Goal: Task Accomplishment & Management: Use online tool/utility

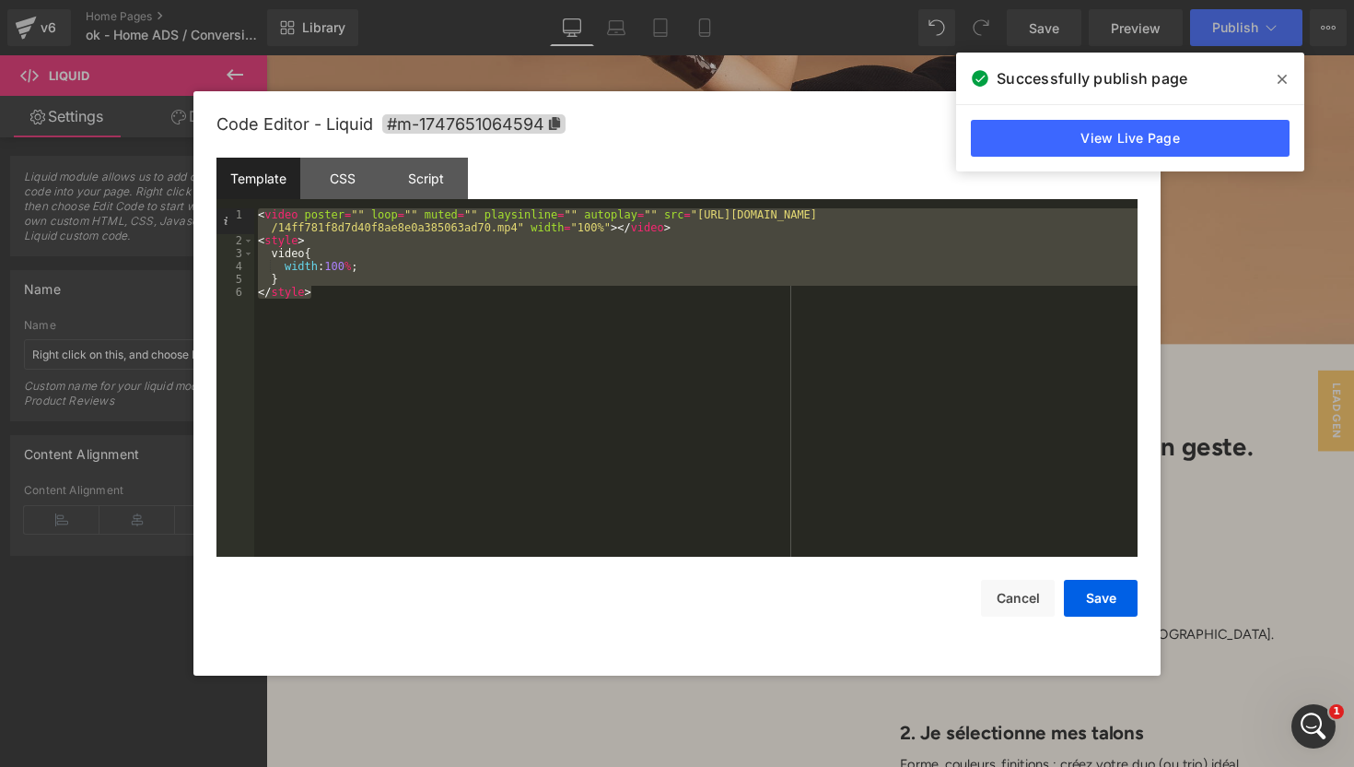
scroll to position [9906, 0]
click at [1097, 601] on button "Save" at bounding box center [1101, 598] width 74 height 37
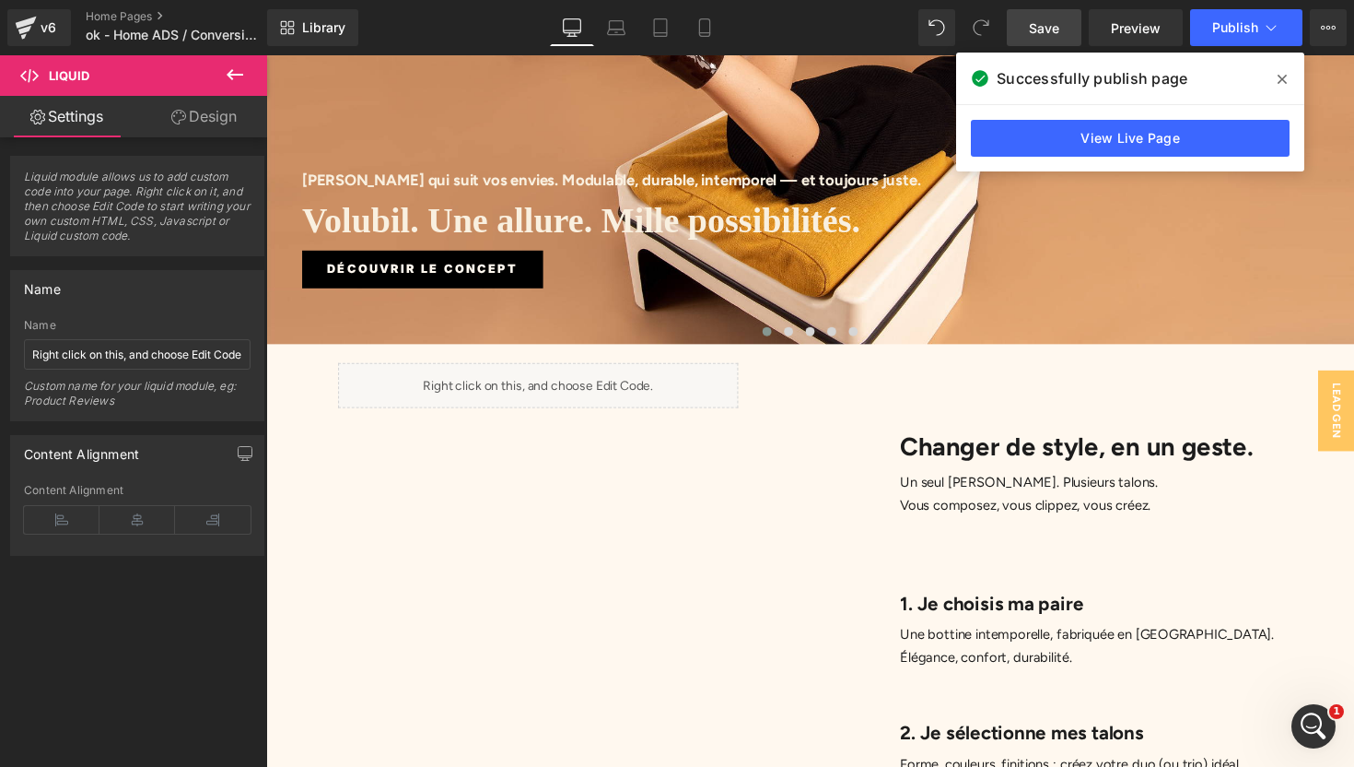
click at [1052, 29] on span "Save" at bounding box center [1044, 27] width 30 height 19
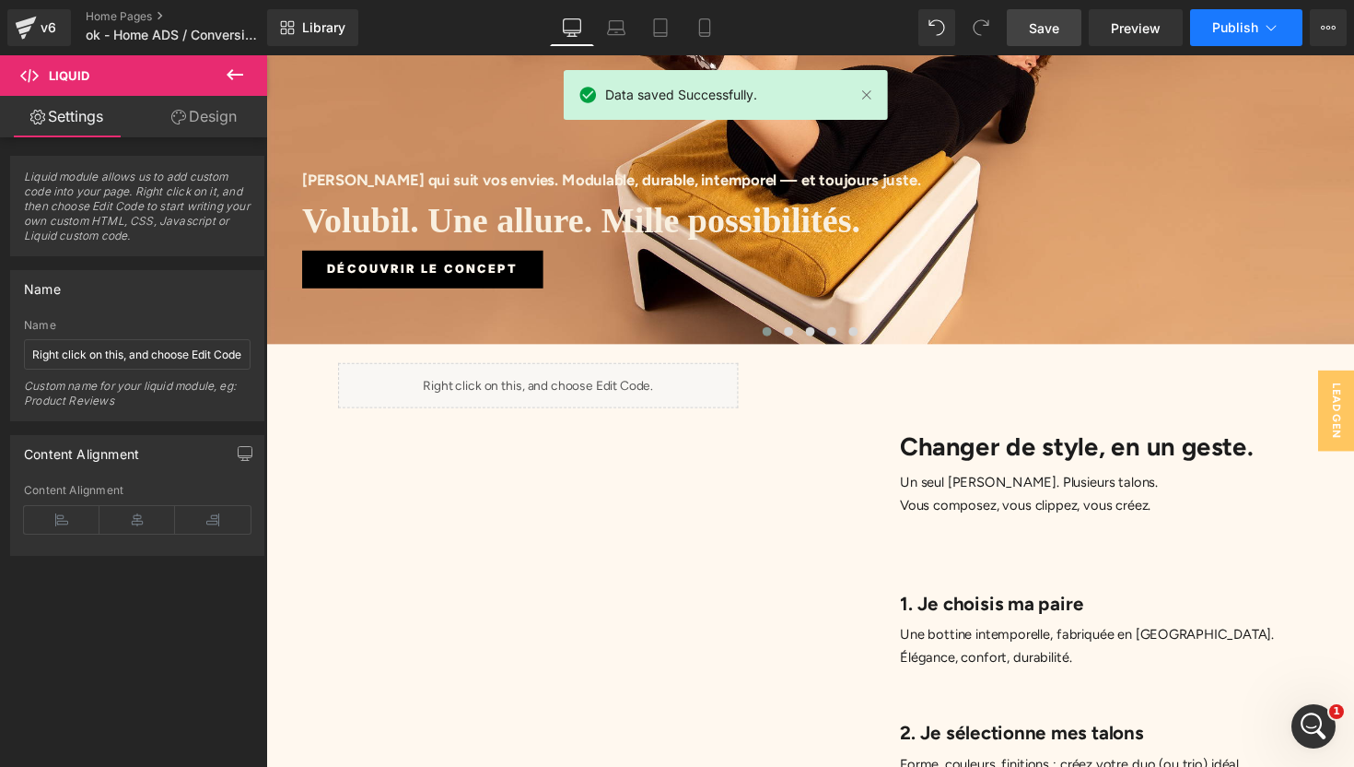
click at [1227, 29] on span "Publish" at bounding box center [1236, 27] width 46 height 15
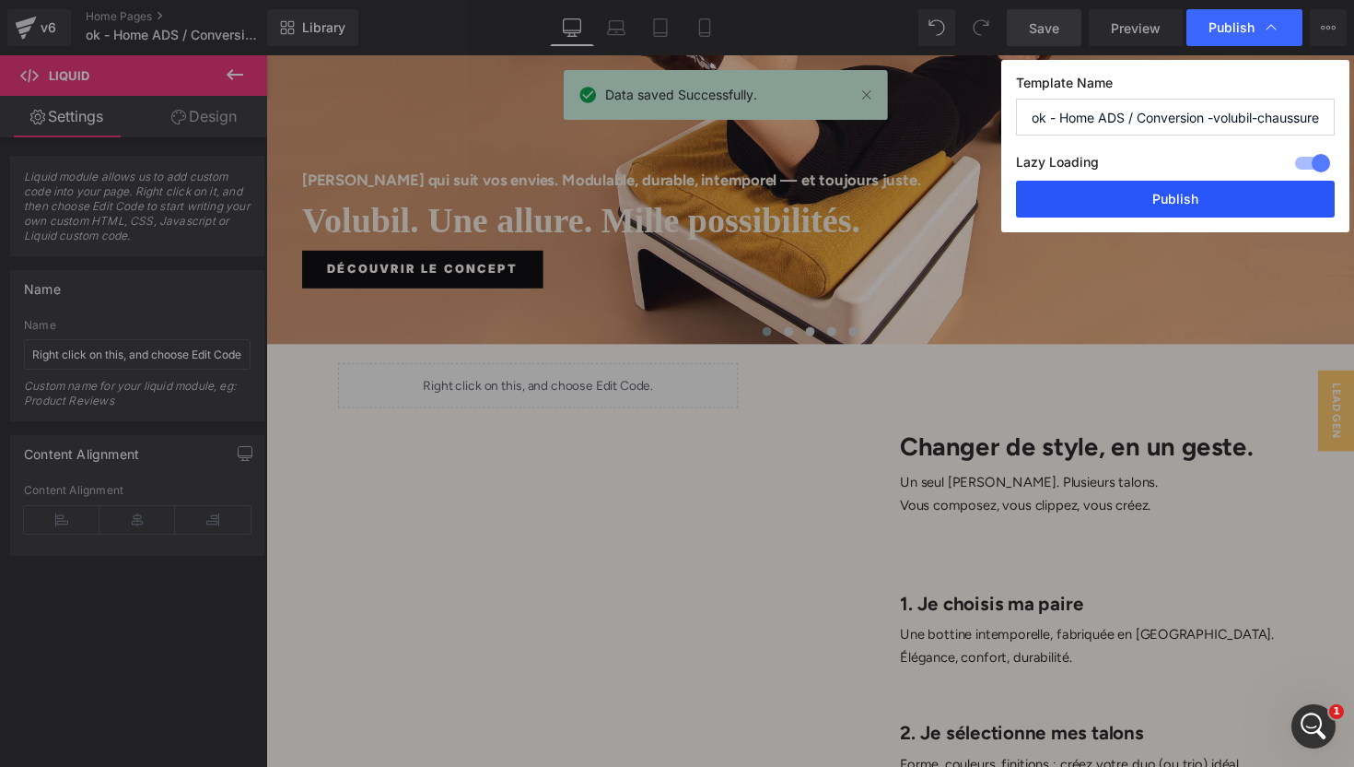
click at [1202, 196] on button "Publish" at bounding box center [1175, 199] width 319 height 37
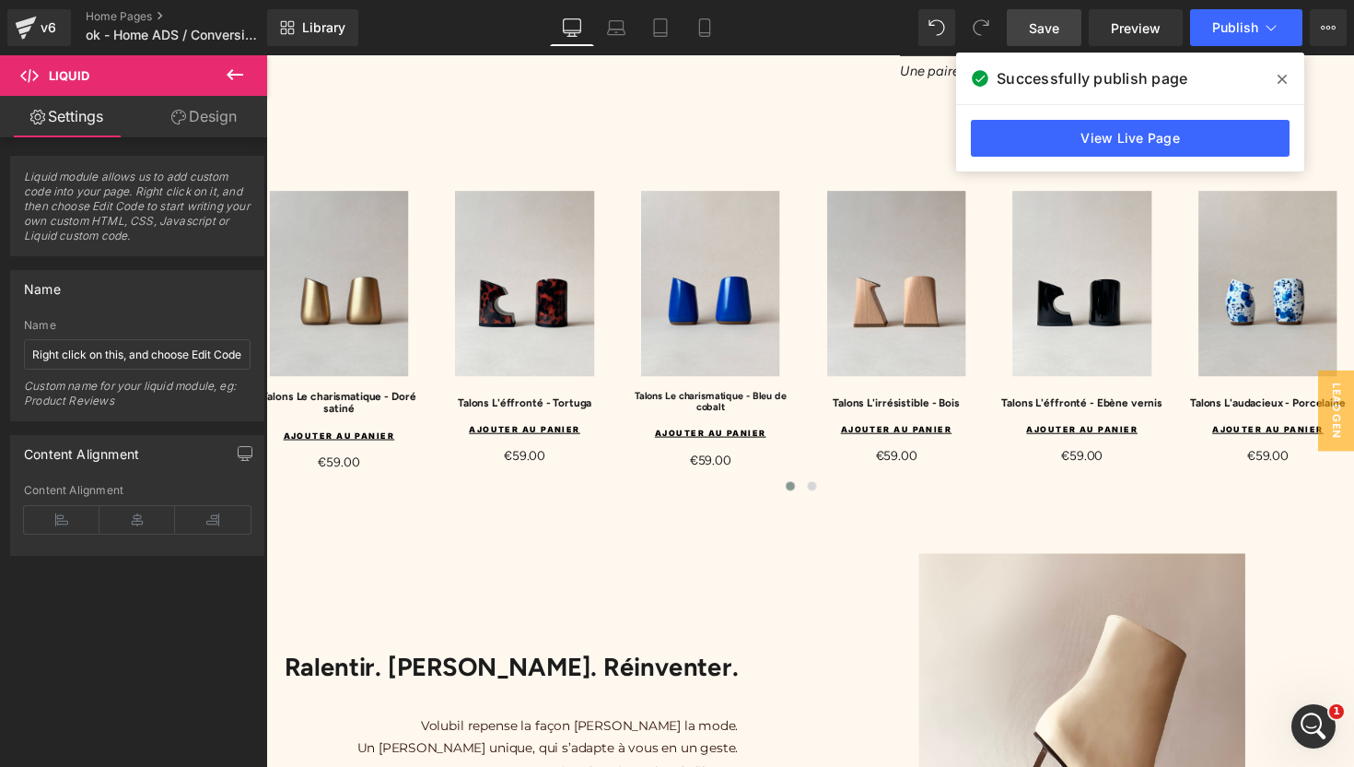
scroll to position [1161, 0]
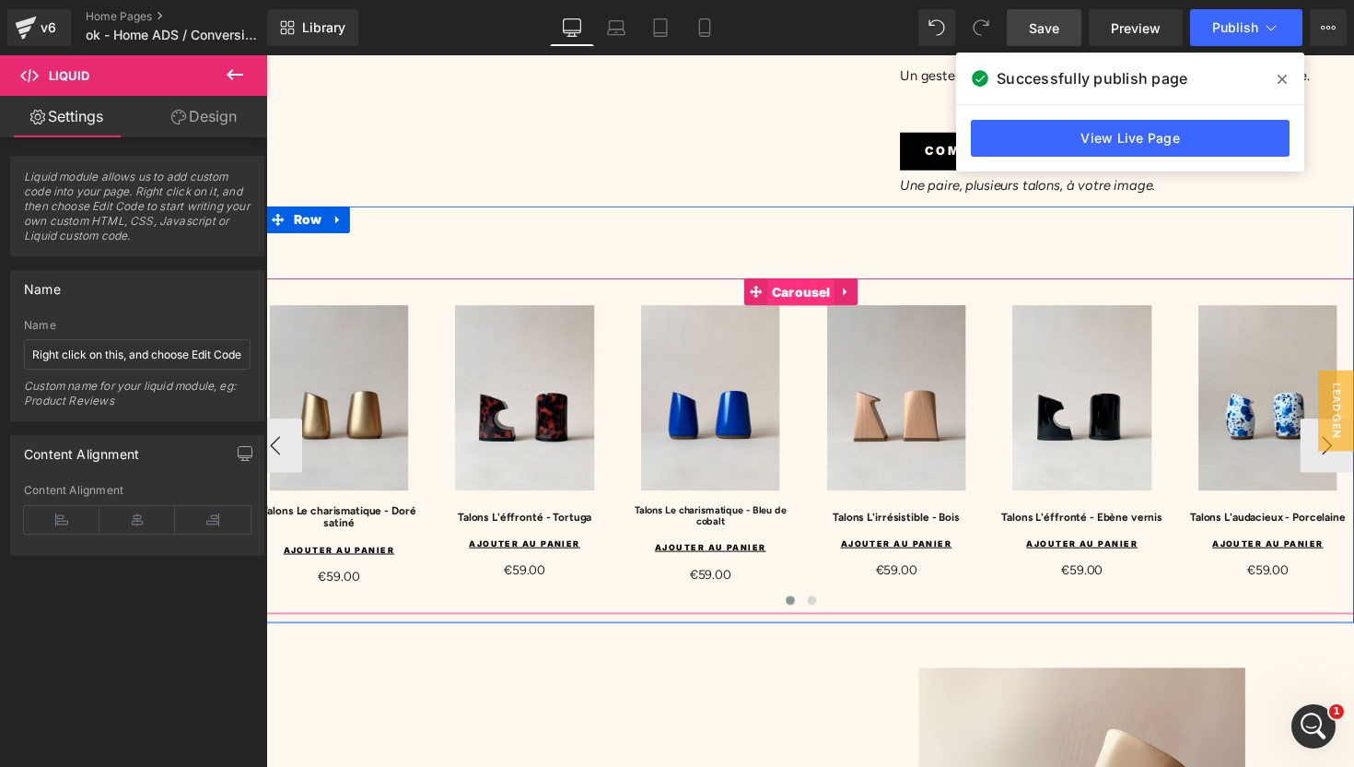
click at [813, 285] on span "Carousel" at bounding box center [814, 299] width 68 height 28
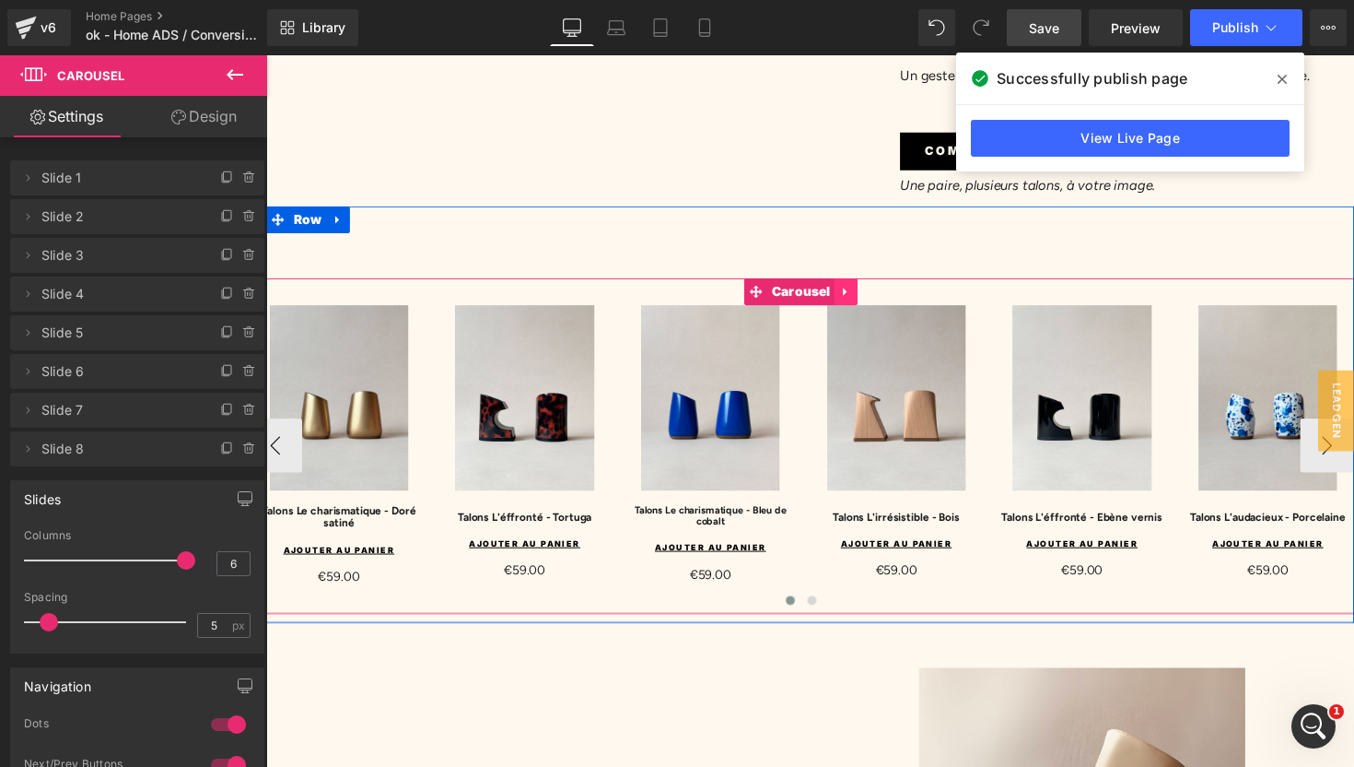
click at [864, 290] on icon at bounding box center [860, 297] width 13 height 14
click at [827, 290] on icon at bounding box center [824, 297] width 13 height 14
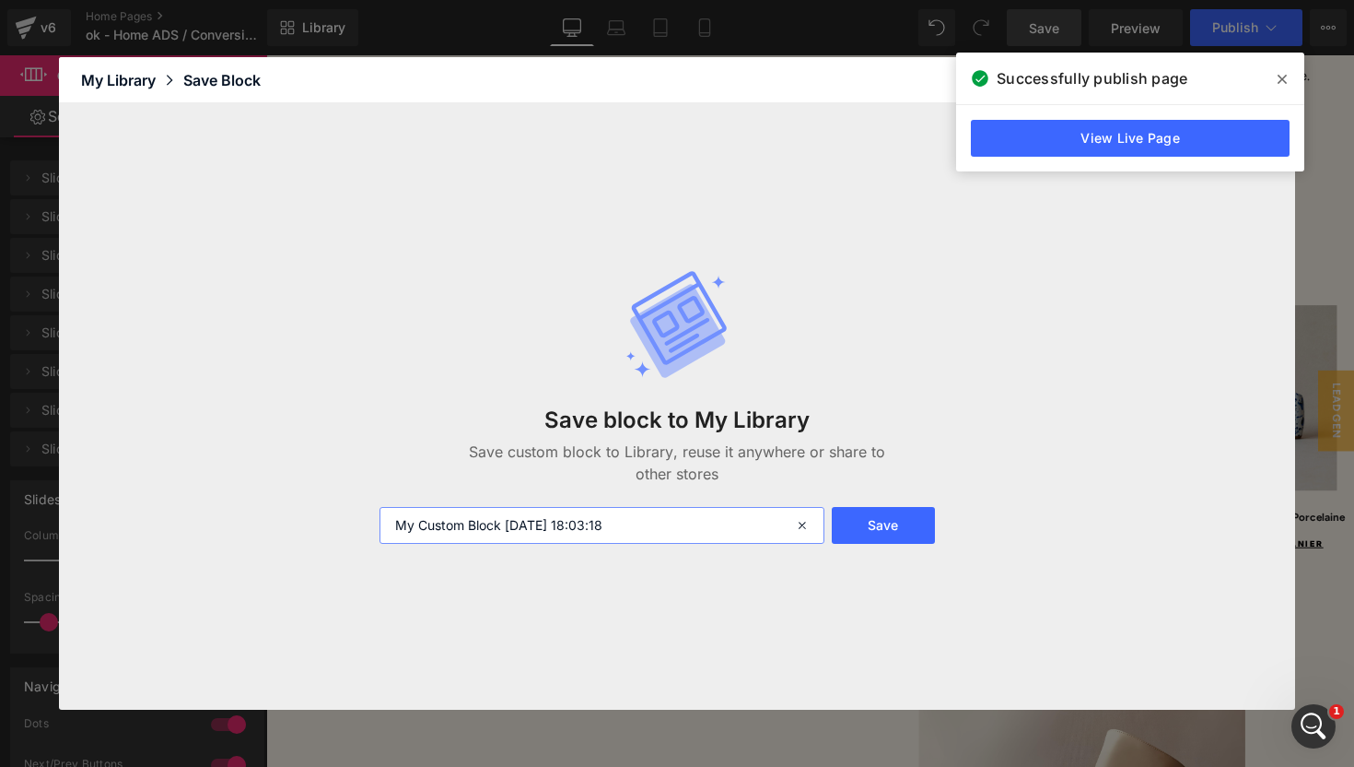
click at [756, 520] on input "My Custom Block [DATE] 18:03:18" at bounding box center [602, 525] width 445 height 37
type input "carrousel talons"
click at [889, 521] on button "Save" at bounding box center [883, 525] width 103 height 37
